Goal: Task Accomplishment & Management: Manage account settings

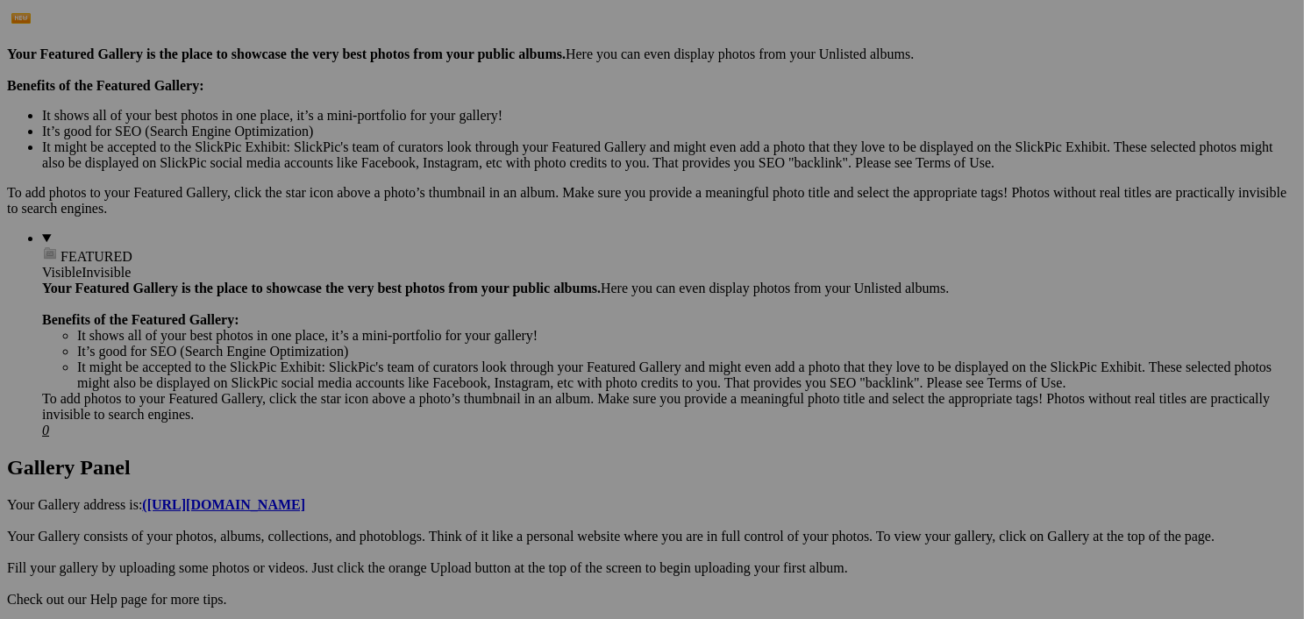
scroll to position [512, 0]
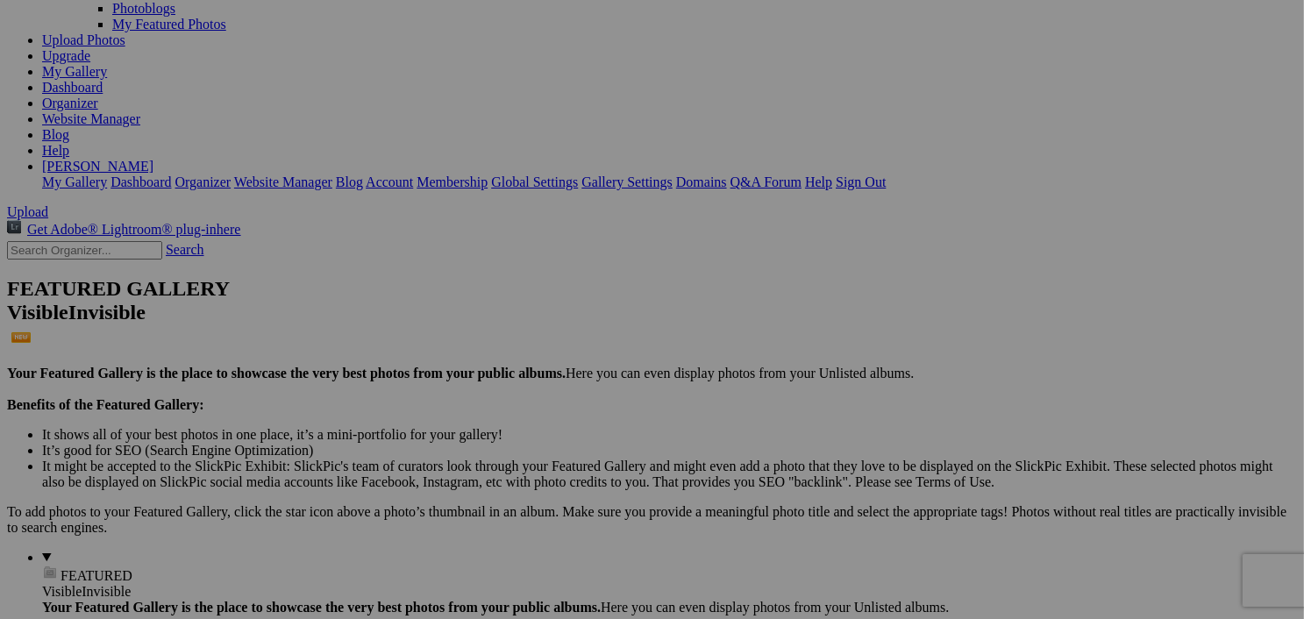
scroll to position [193, 0]
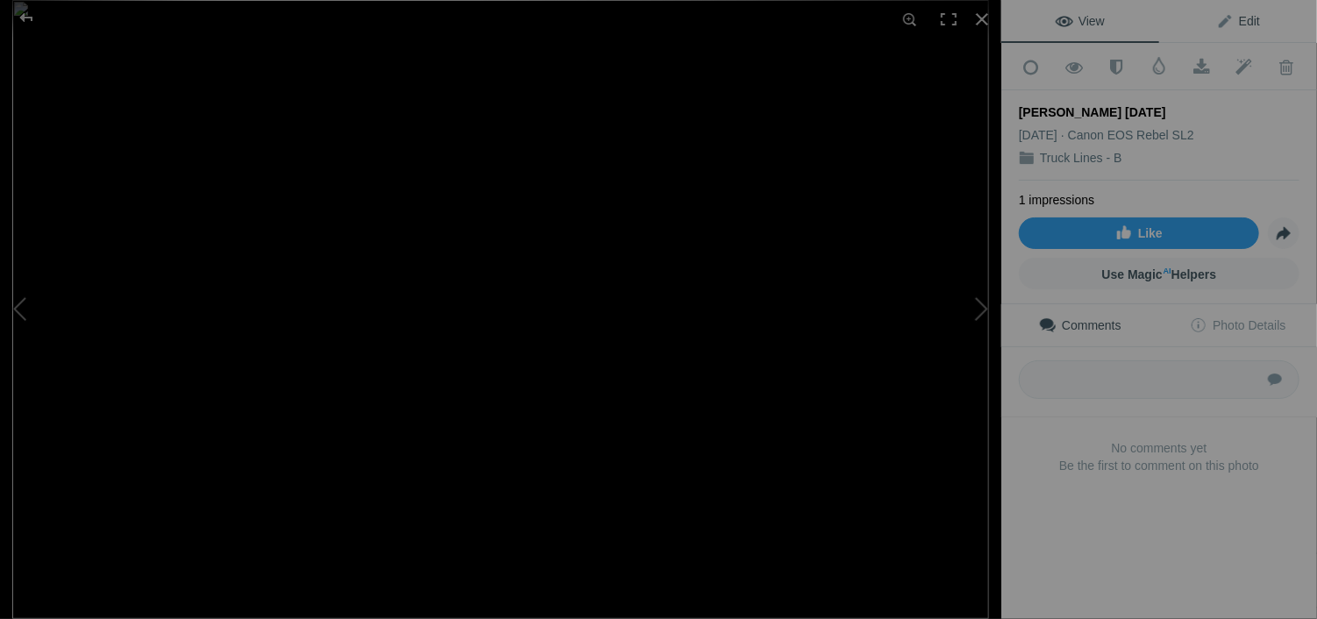
click at [1235, 16] on span "Edit" at bounding box center [1238, 21] width 44 height 14
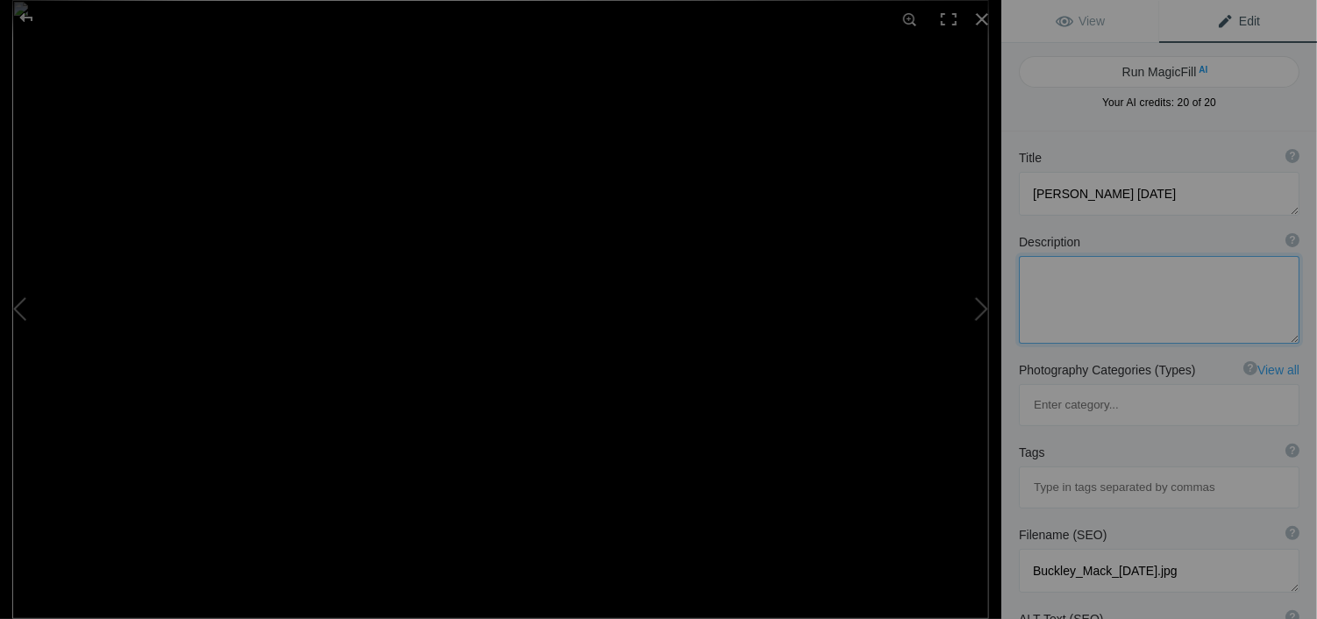
paste textarea "hat is owned by O/O Mark Wilcox working for Buckley Cartage. They have also run…"
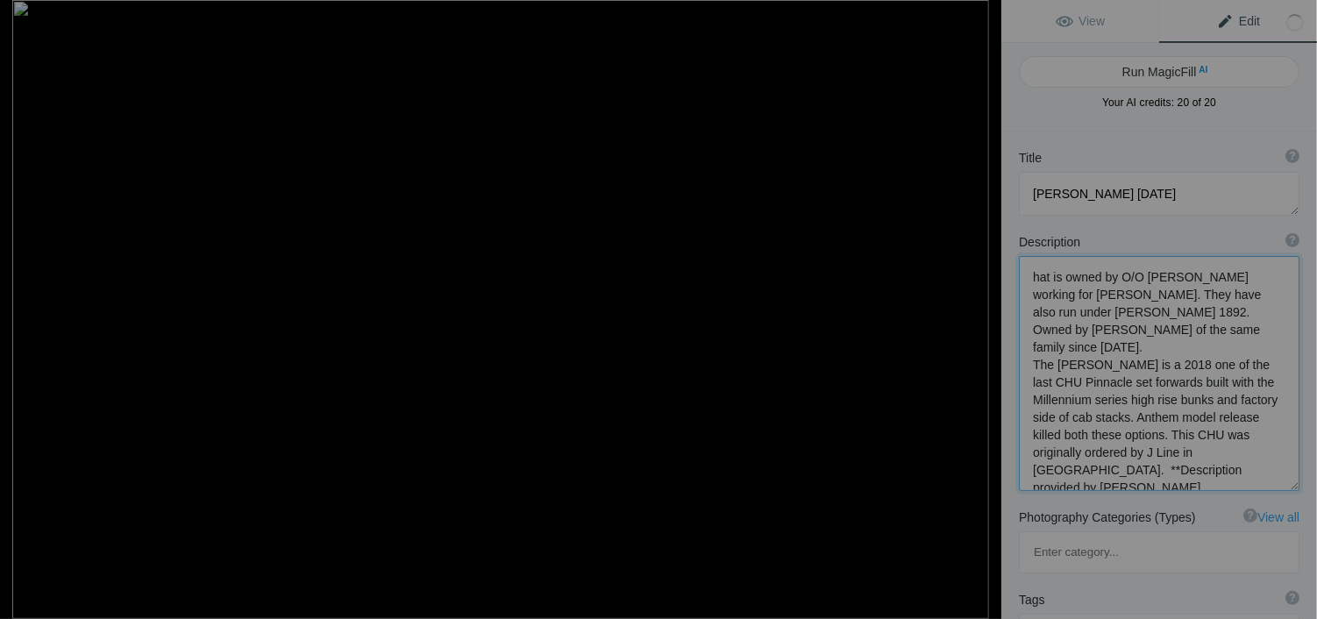
scroll to position [1, 0]
click at [1035, 273] on textarea at bounding box center [1159, 373] width 281 height 235
type textarea "That is owned by O/O Mark Wilcox working for Buckley Cartage. They have also ru…"
click at [1042, 65] on button "Run MagicFill AI" at bounding box center [1159, 72] width 281 height 32
drag, startPoint x: 1042, startPoint y: 65, endPoint x: 997, endPoint y: 137, distance: 84.7
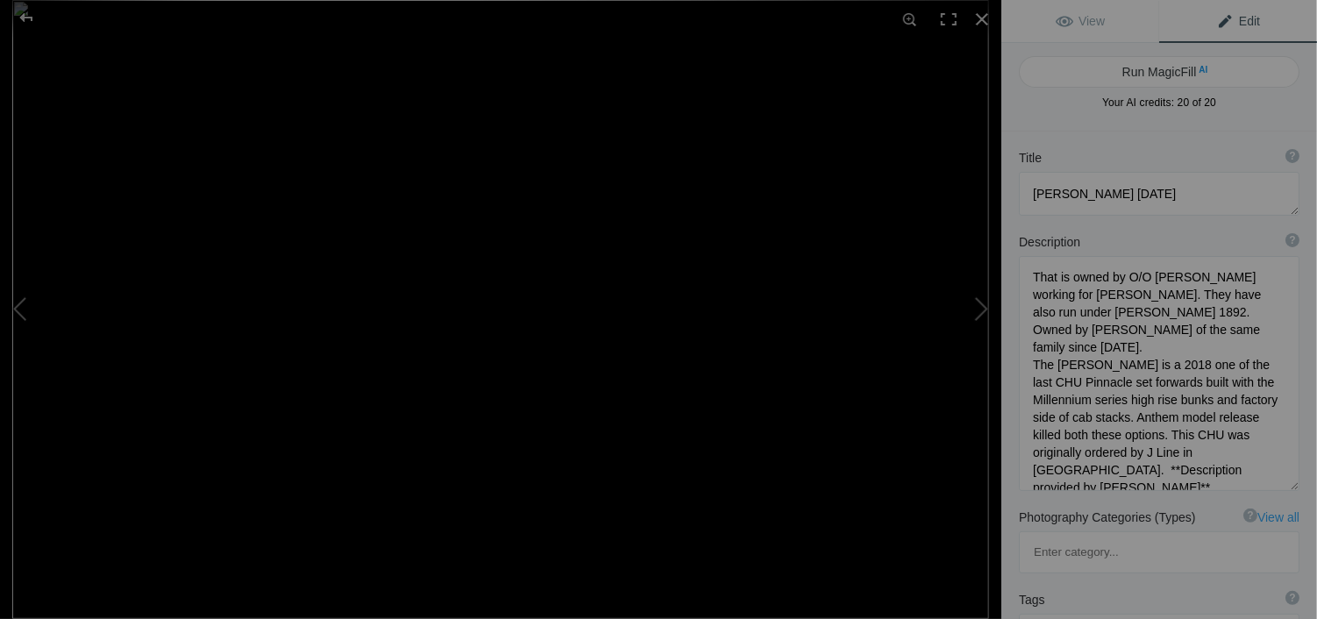
click at [1042, 117] on div at bounding box center [1159, 117] width 281 height 0
click at [1019, 117] on div at bounding box center [1159, 117] width 281 height 0
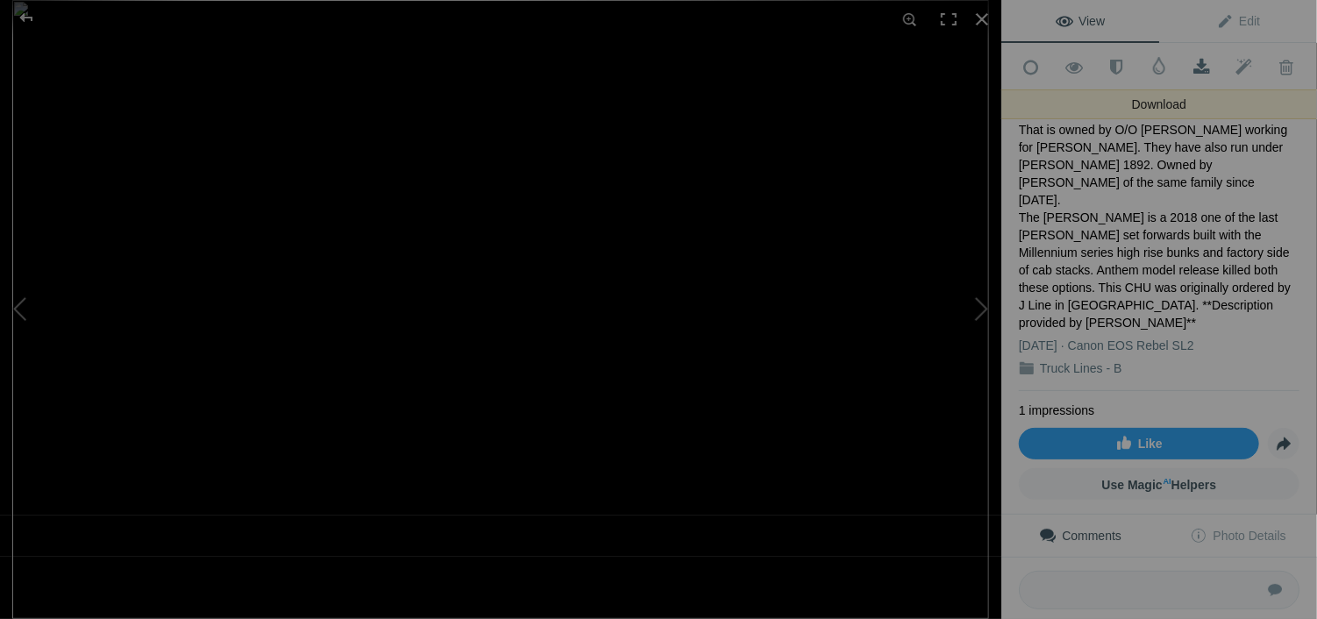
click at [1195, 66] on span at bounding box center [1201, 68] width 43 height 18
